Goal: Information Seeking & Learning: Learn about a topic

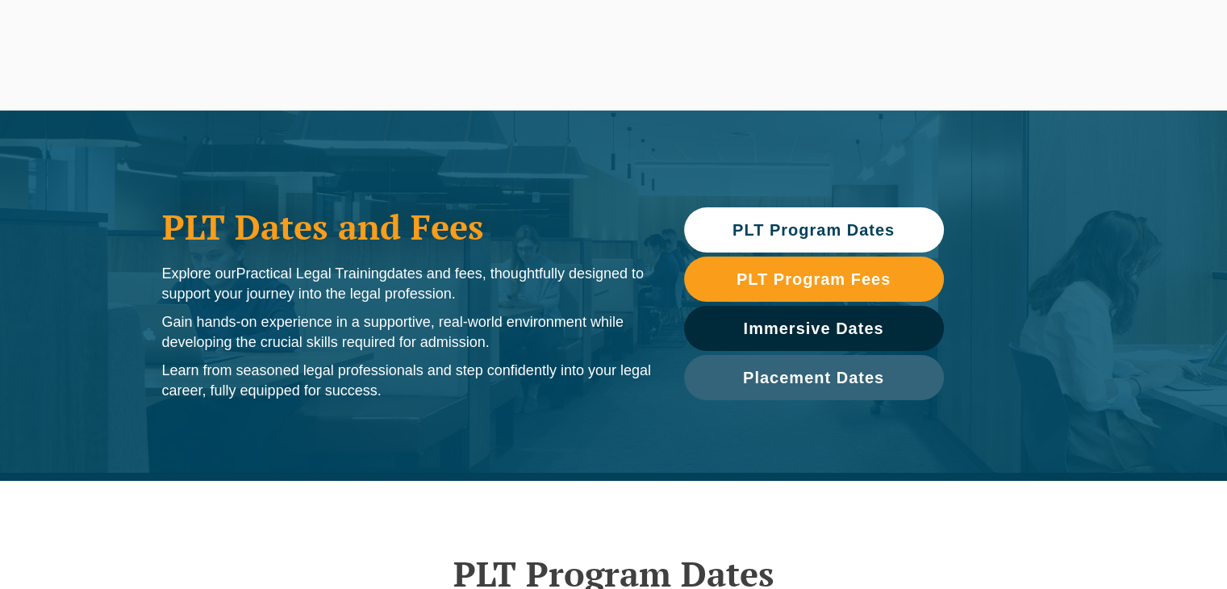
click at [762, 230] on span "PLT Program Dates" at bounding box center [814, 230] width 162 height 16
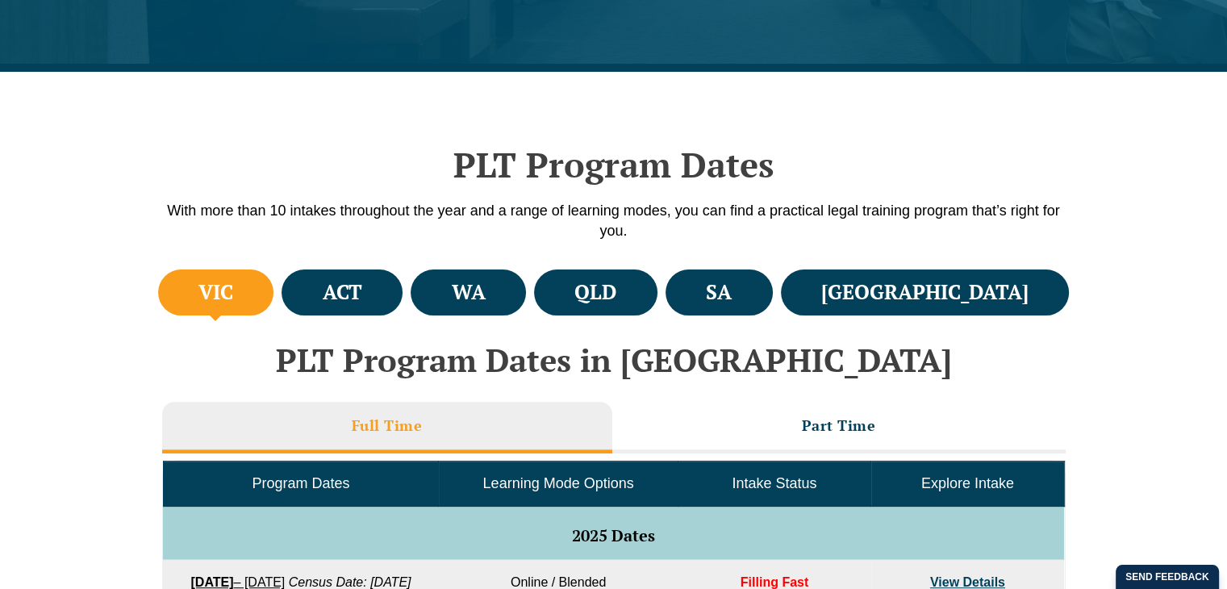
scroll to position [481, 0]
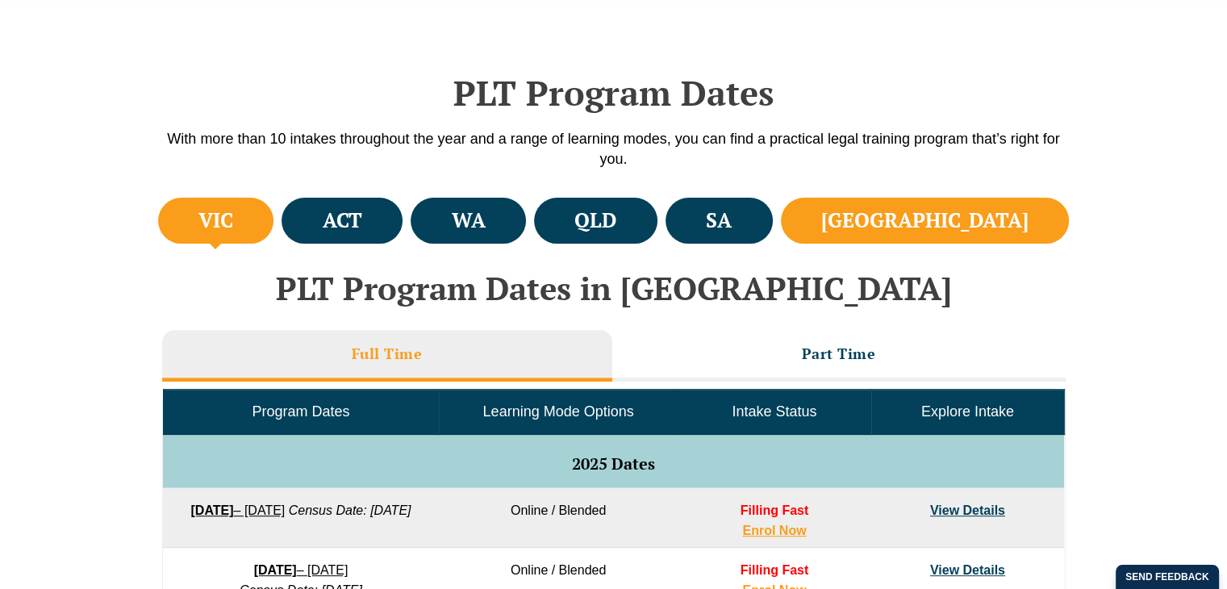
click at [982, 220] on h4 "[GEOGRAPHIC_DATA]" at bounding box center [924, 220] width 207 height 27
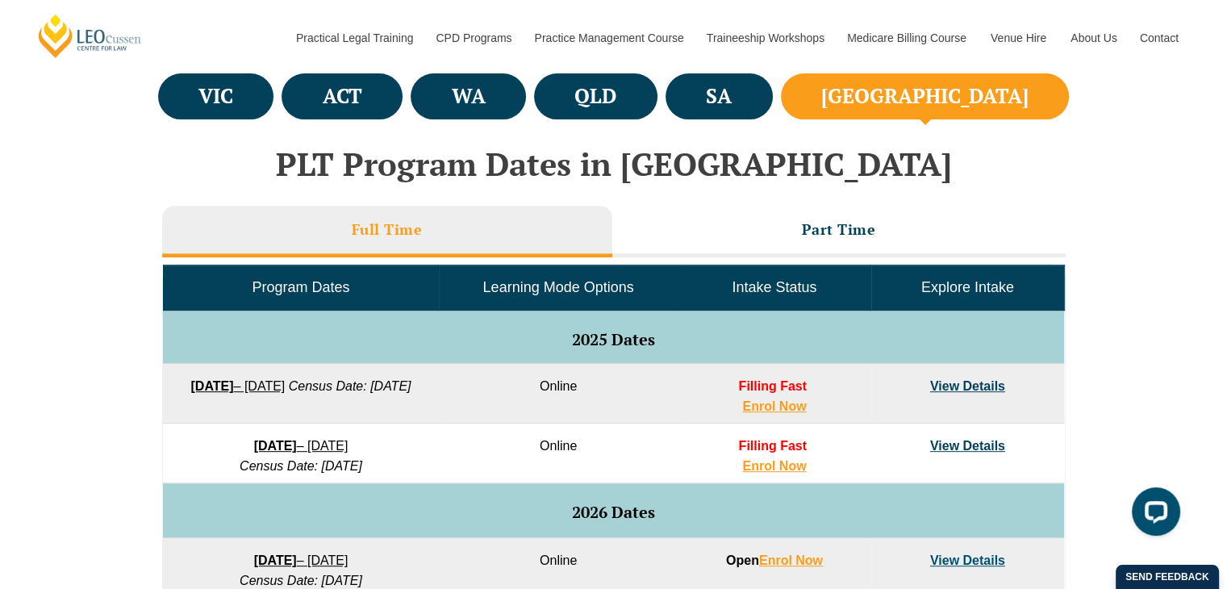
scroll to position [642, 0]
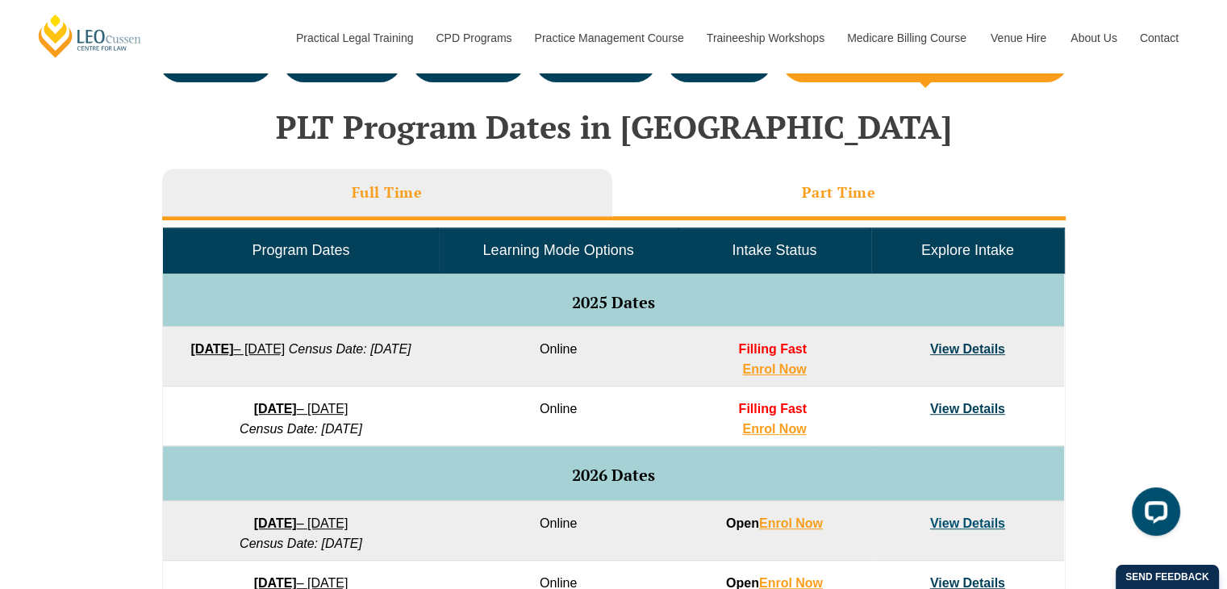
click at [836, 186] on h3 "Part Time" at bounding box center [839, 192] width 74 height 19
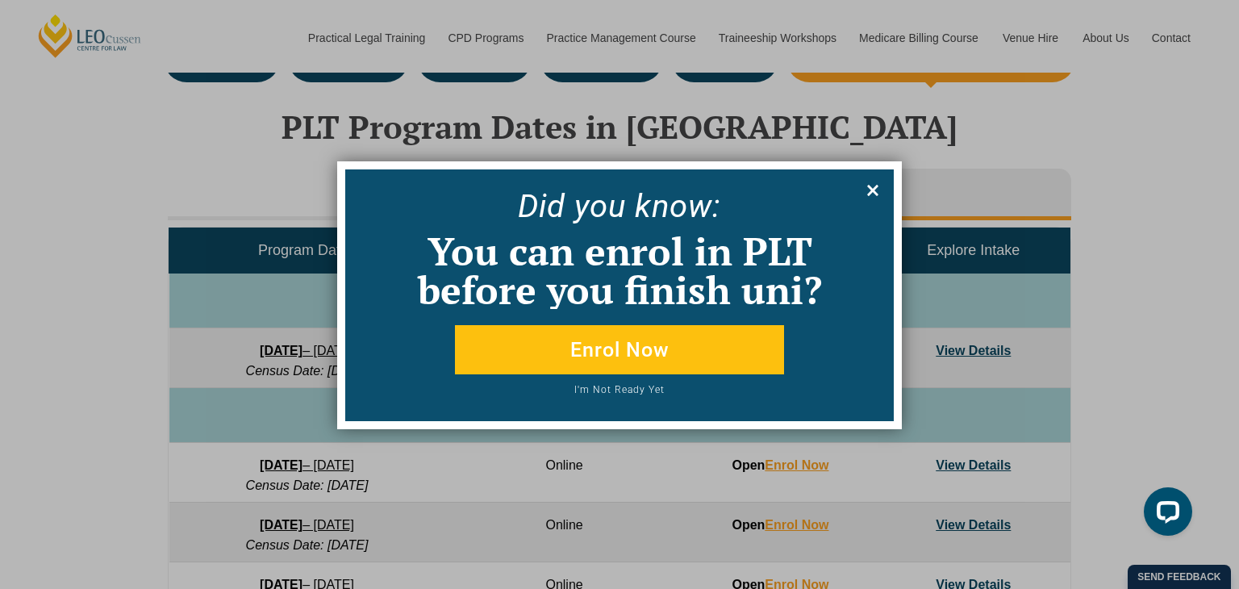
click at [879, 189] on icon at bounding box center [873, 191] width 18 height 18
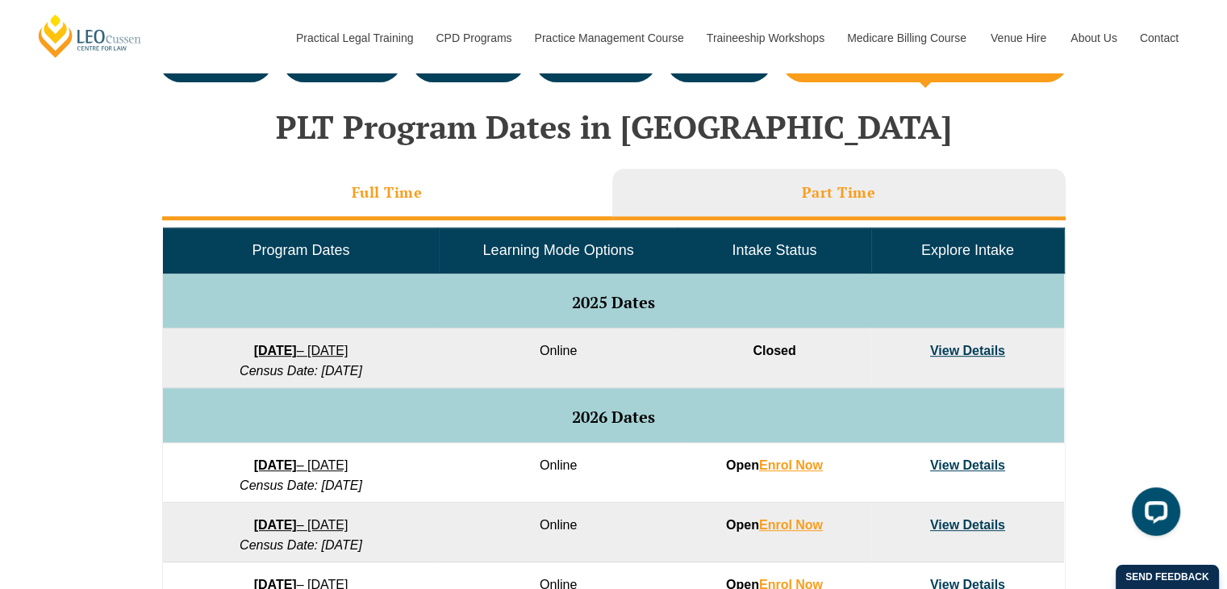
click at [380, 191] on h3 "Full Time" at bounding box center [387, 192] width 71 height 19
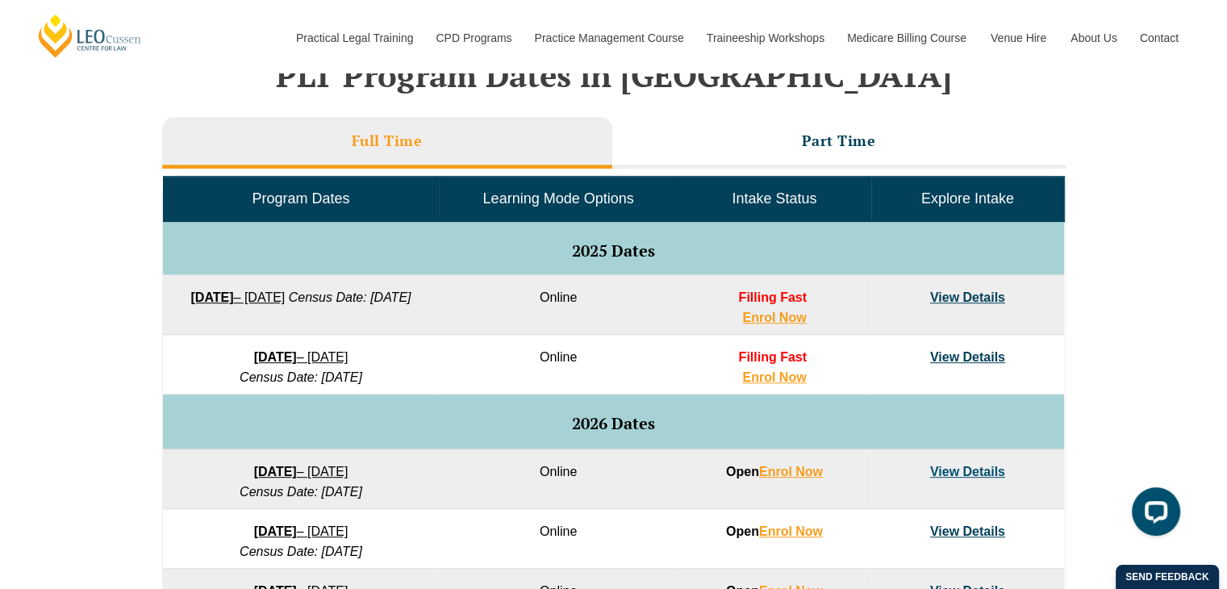
scroll to position [723, 0]
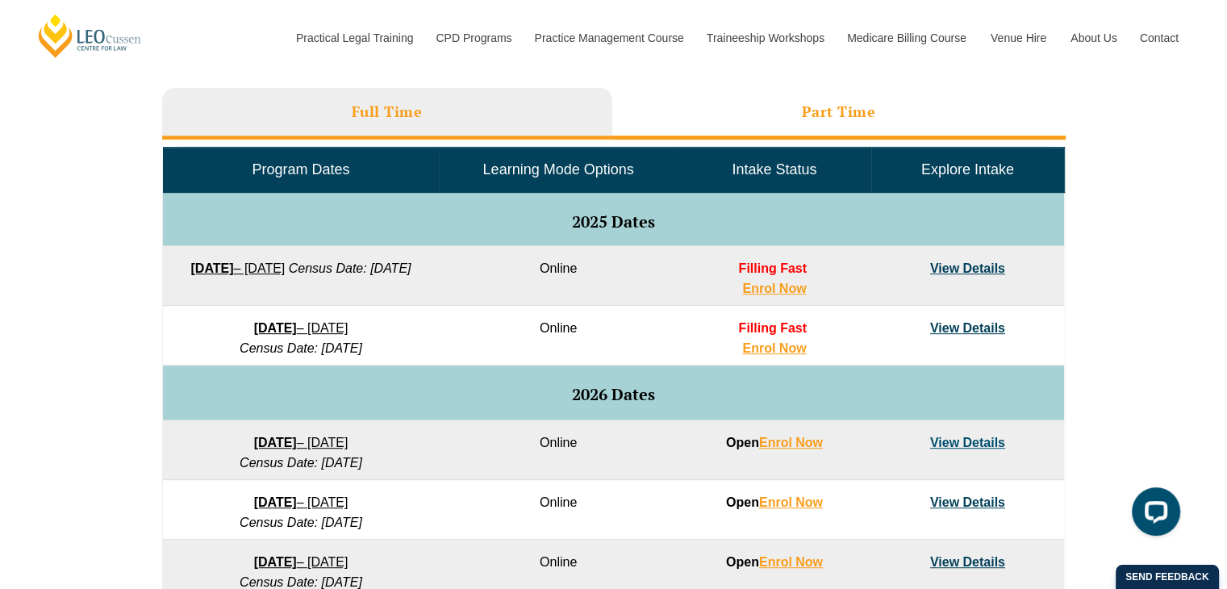
click at [801, 117] on li "Part Time" at bounding box center [838, 114] width 453 height 52
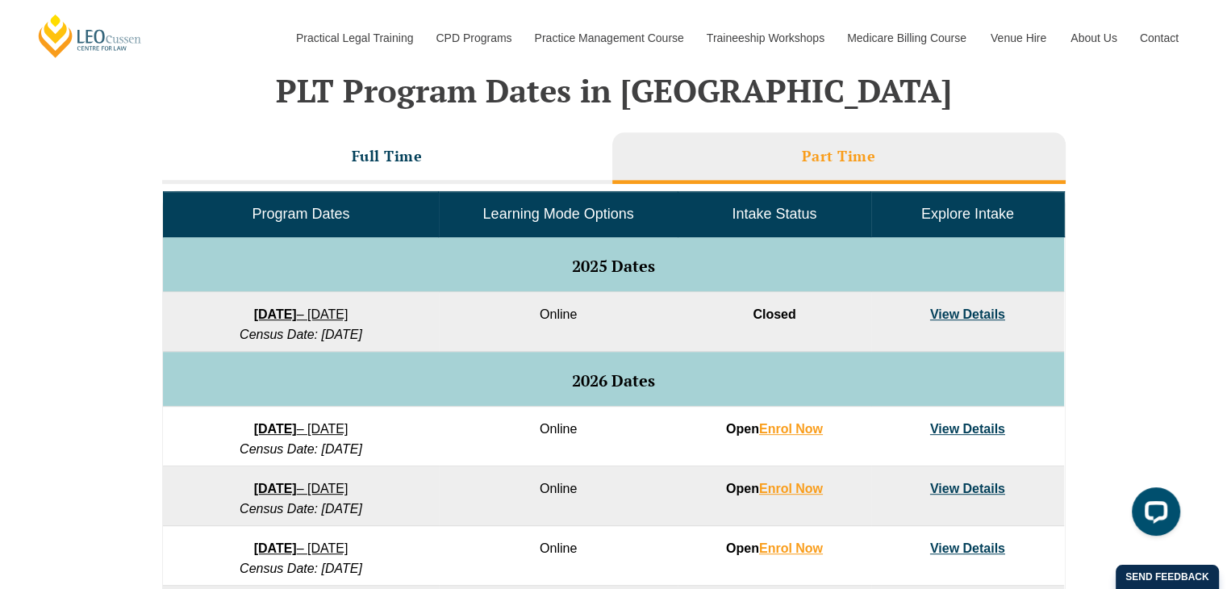
scroll to position [642, 0]
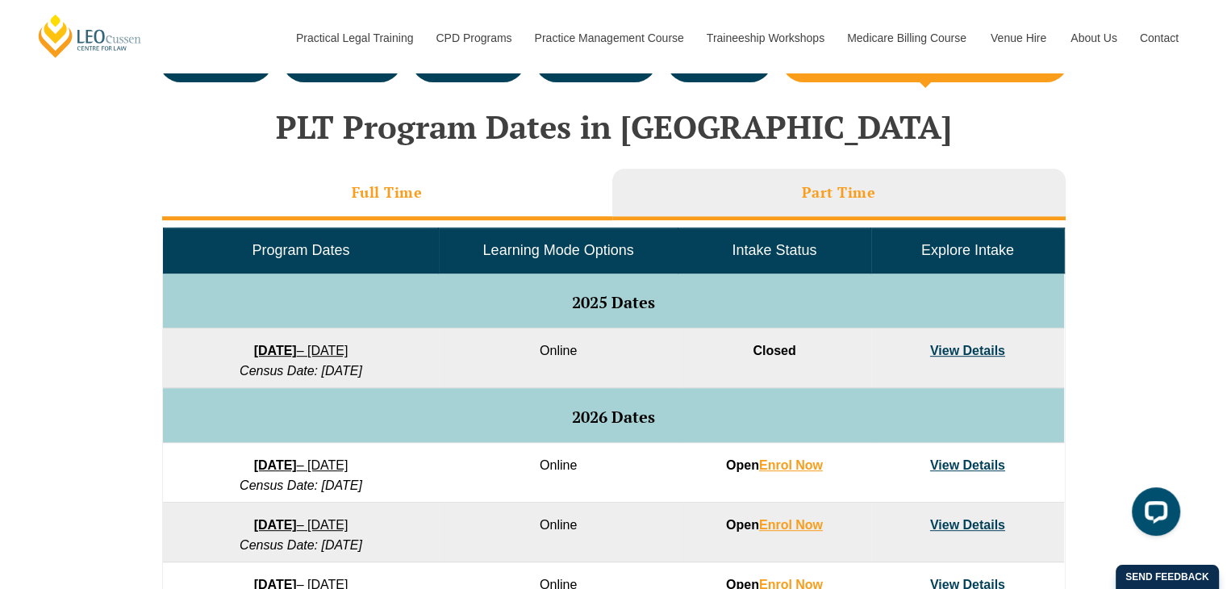
click at [353, 184] on h3 "Full Time" at bounding box center [387, 192] width 71 height 19
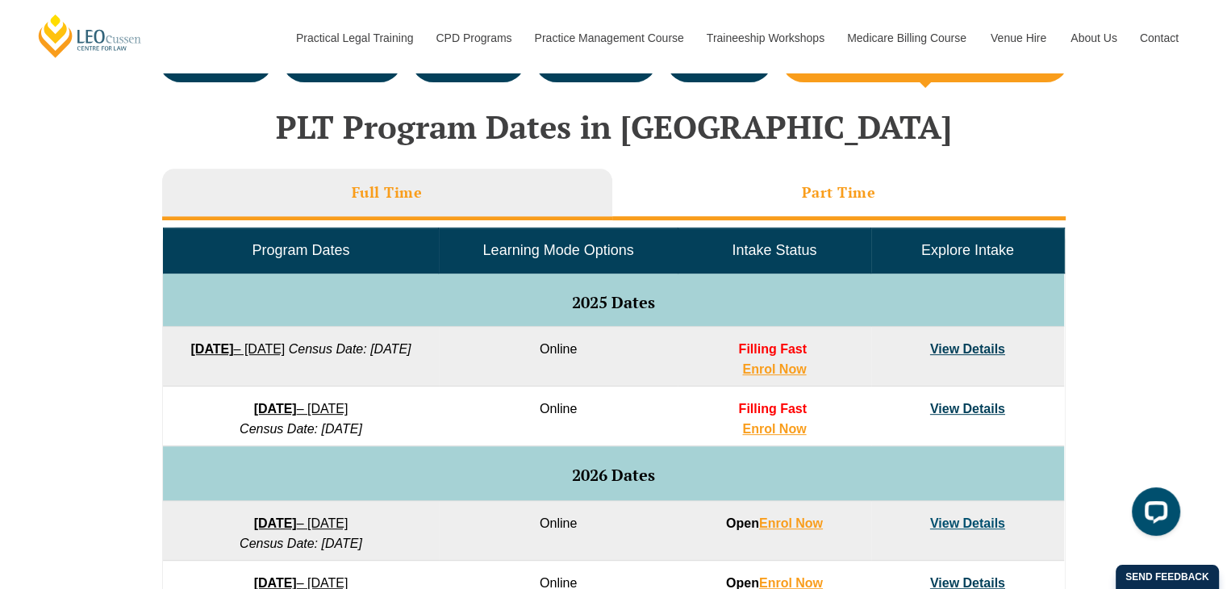
click at [847, 194] on h3 "Part Time" at bounding box center [839, 192] width 74 height 19
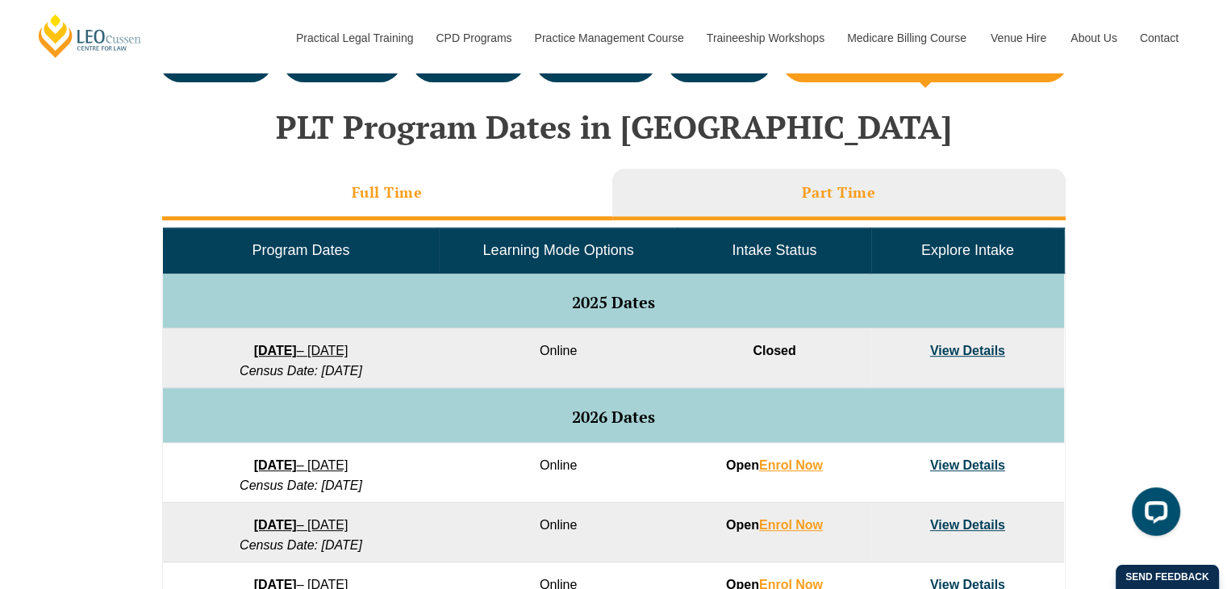
click at [395, 189] on h3 "Full Time" at bounding box center [387, 192] width 71 height 19
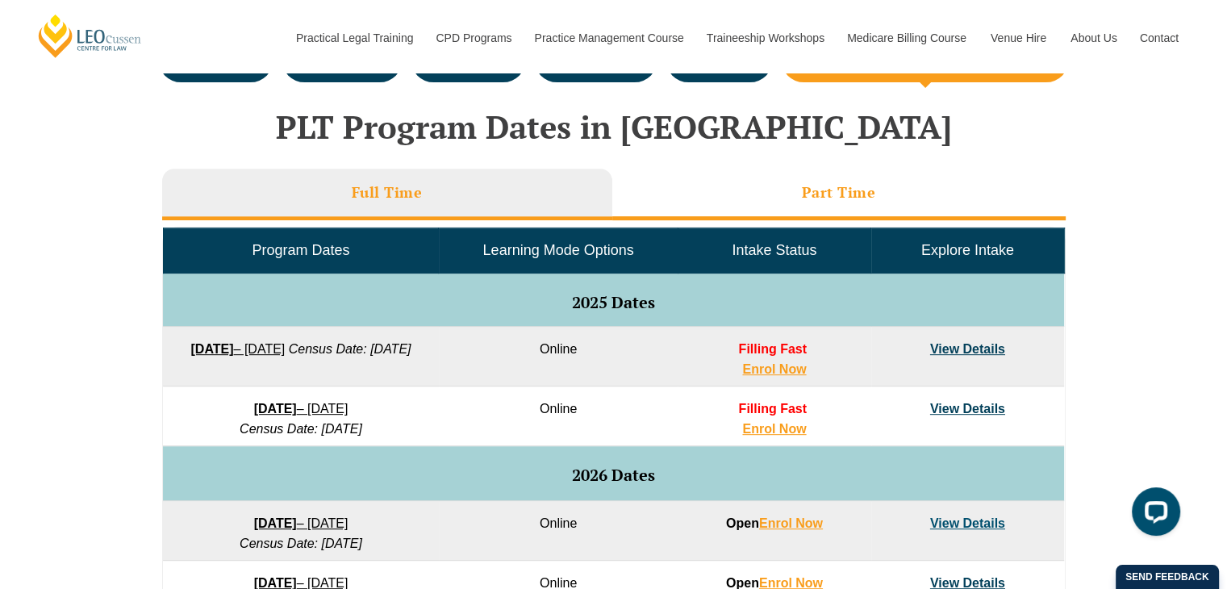
click at [797, 204] on li "Part Time" at bounding box center [838, 195] width 453 height 52
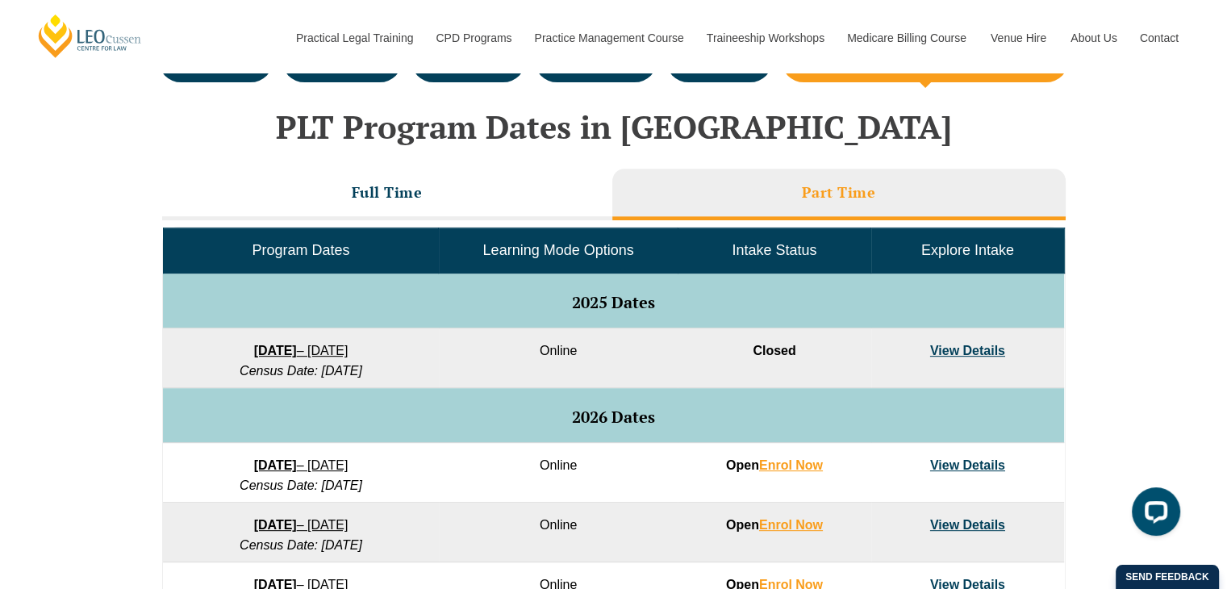
click at [946, 345] on link "View Details" at bounding box center [967, 351] width 75 height 14
